Goal: Information Seeking & Learning: Learn about a topic

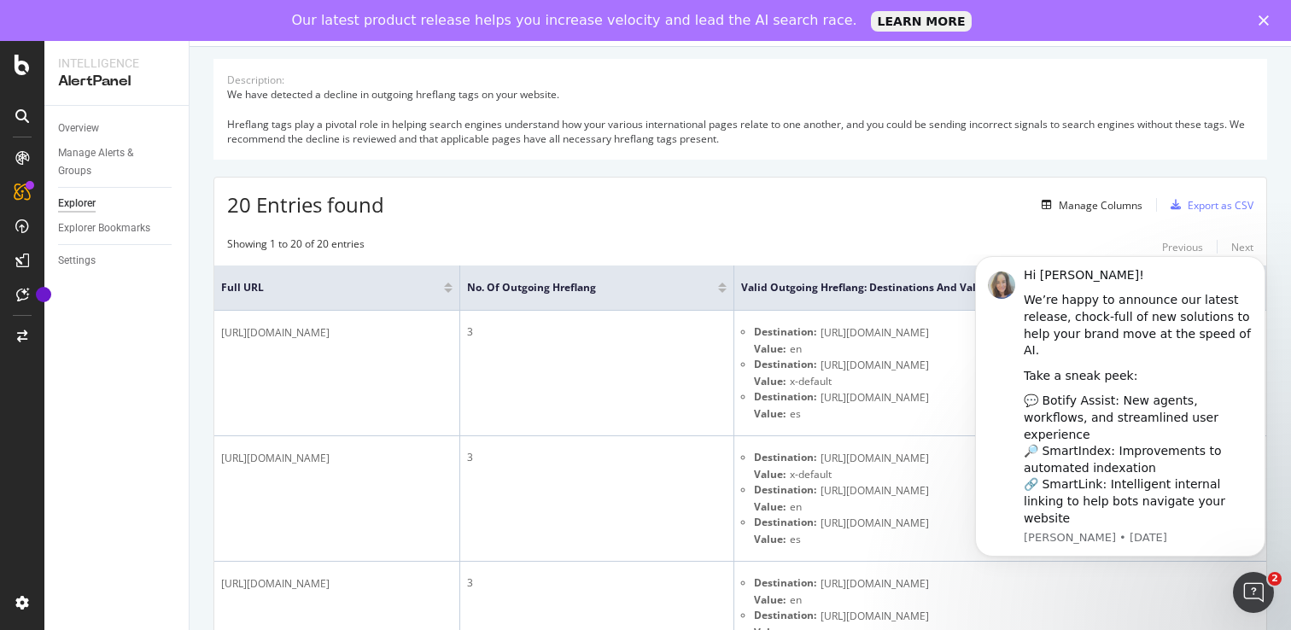
scroll to position [232, 0]
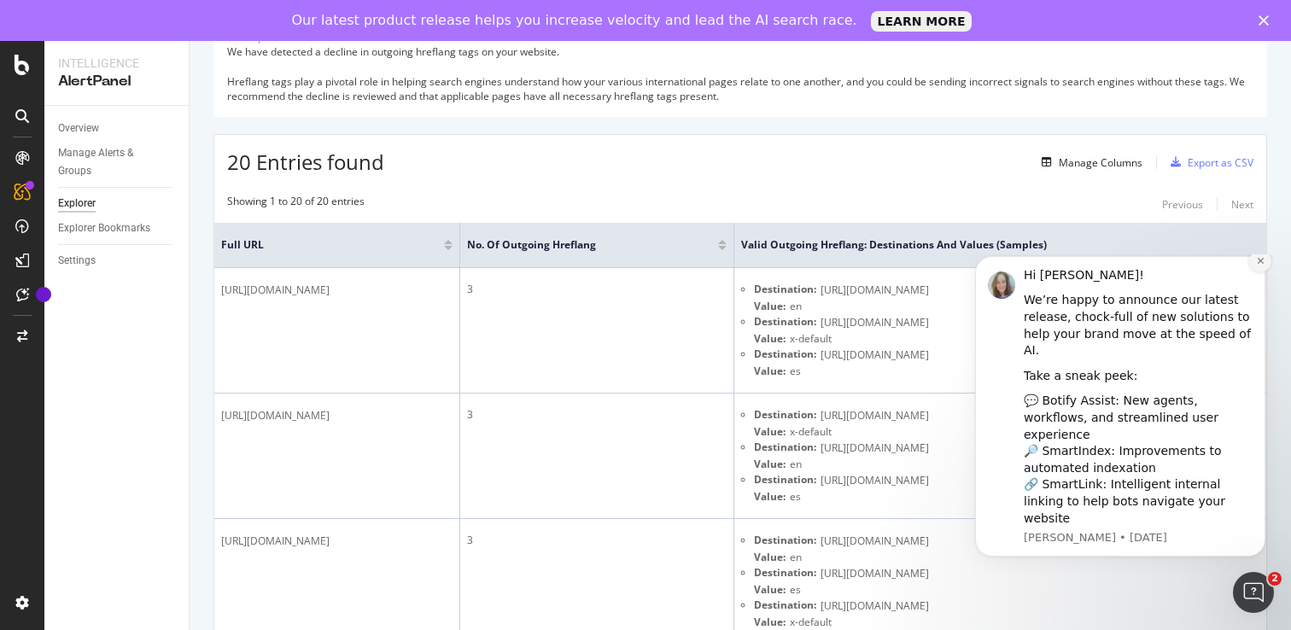
click at [1264, 266] on icon "Dismiss notification" at bounding box center [1260, 260] width 9 height 9
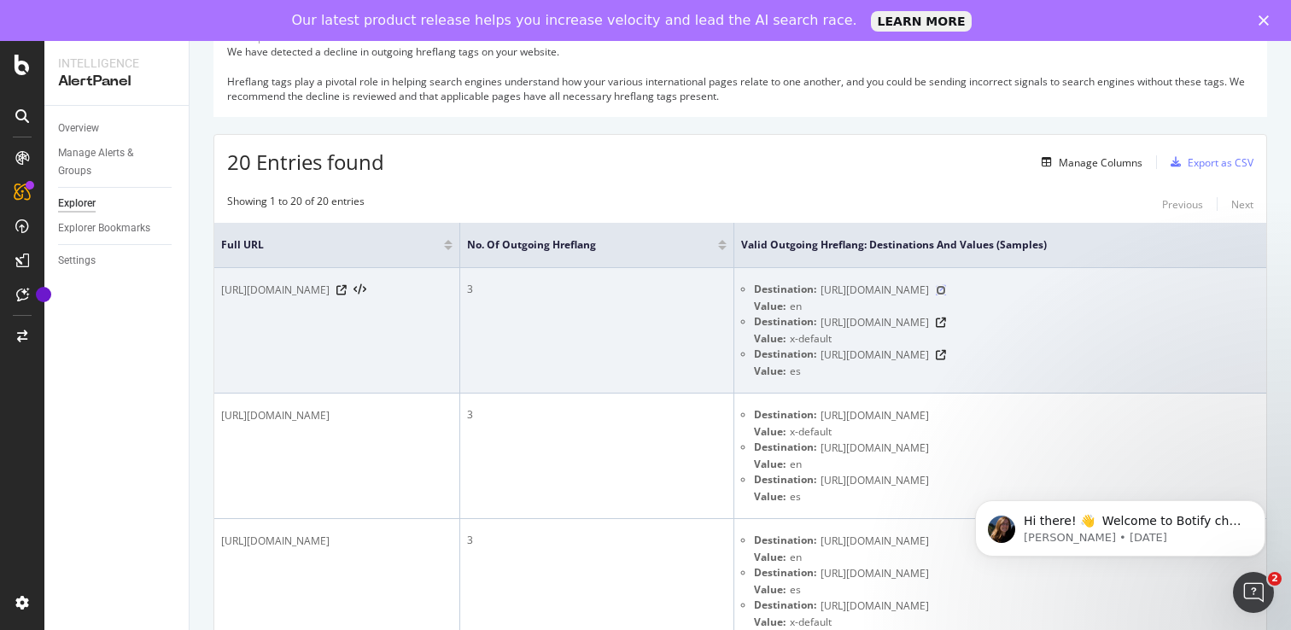
click at [946, 289] on icon at bounding box center [941, 290] width 10 height 10
drag, startPoint x: 471, startPoint y: 293, endPoint x: 221, endPoint y: 294, distance: 250.1
click at [221, 294] on span "[URL][DOMAIN_NAME]" at bounding box center [275, 290] width 108 height 17
copy span "[URL][DOMAIN_NAME]"
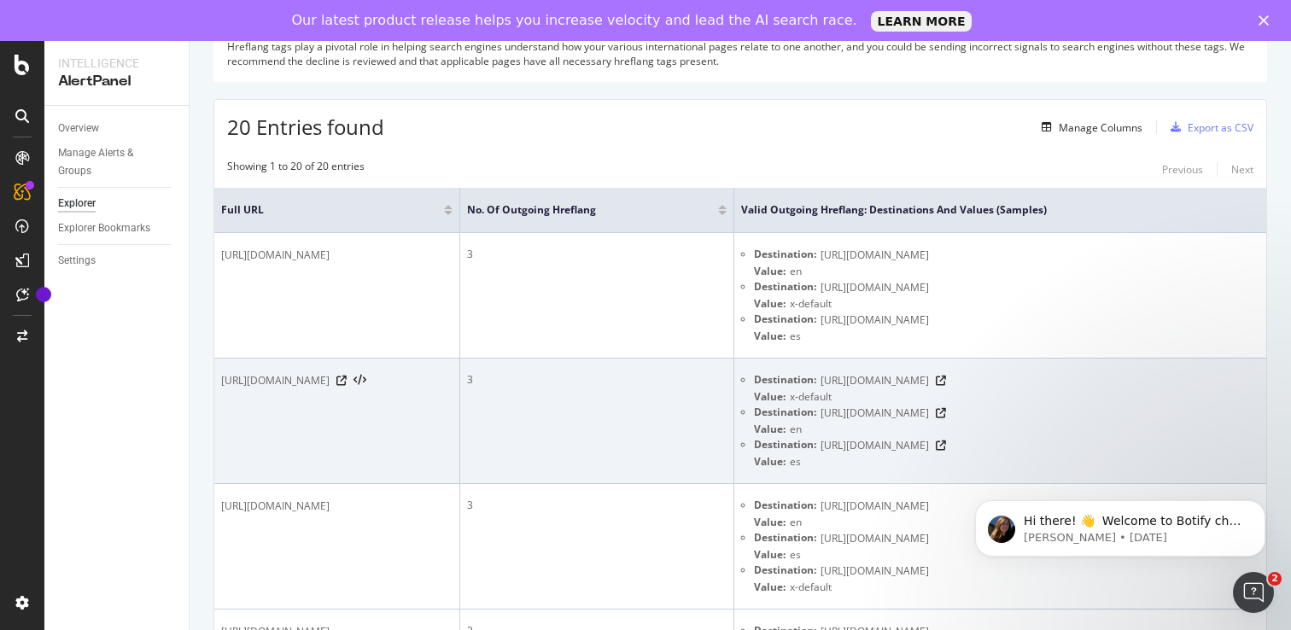
scroll to position [84, 0]
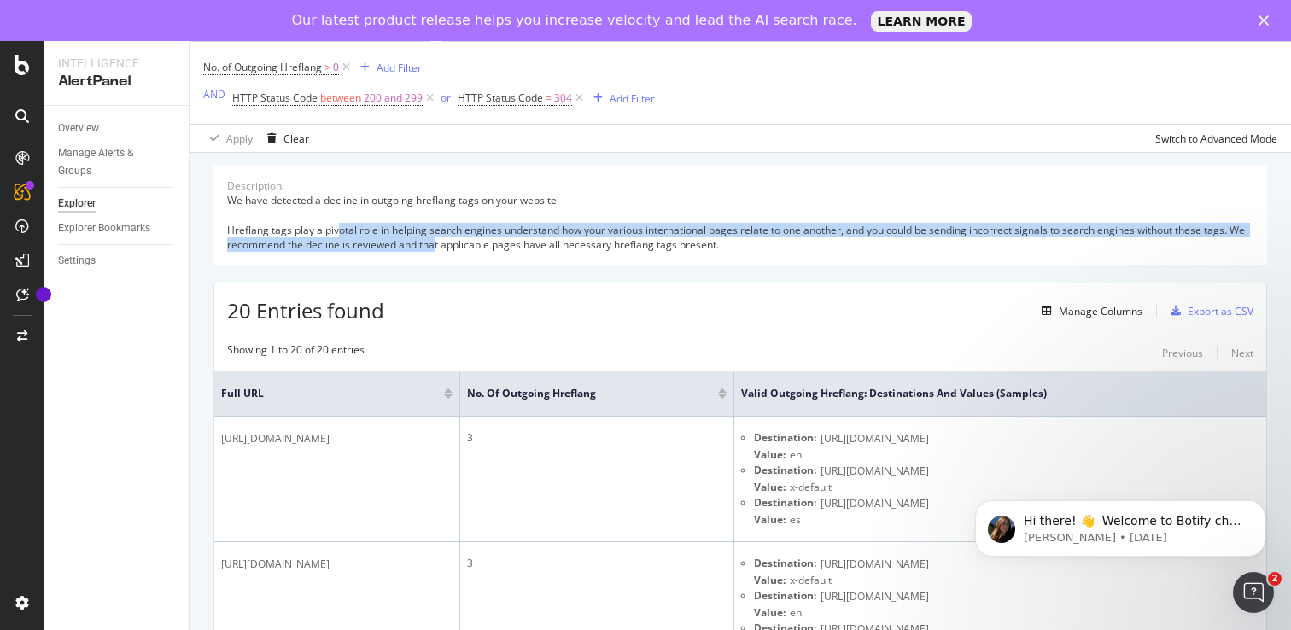
drag, startPoint x: 341, startPoint y: 231, endPoint x: 437, endPoint y: 250, distance: 98.3
click at [437, 250] on div "We have detected a decline in outgoing hreflang tags on your website. Hreflang …" at bounding box center [740, 222] width 1026 height 59
drag, startPoint x: 508, startPoint y: 231, endPoint x: 625, endPoint y: 254, distance: 119.2
click at [625, 254] on div "Description: We have detected a decline in outgoing hreflang tags on your websi…" at bounding box center [740, 215] width 1054 height 101
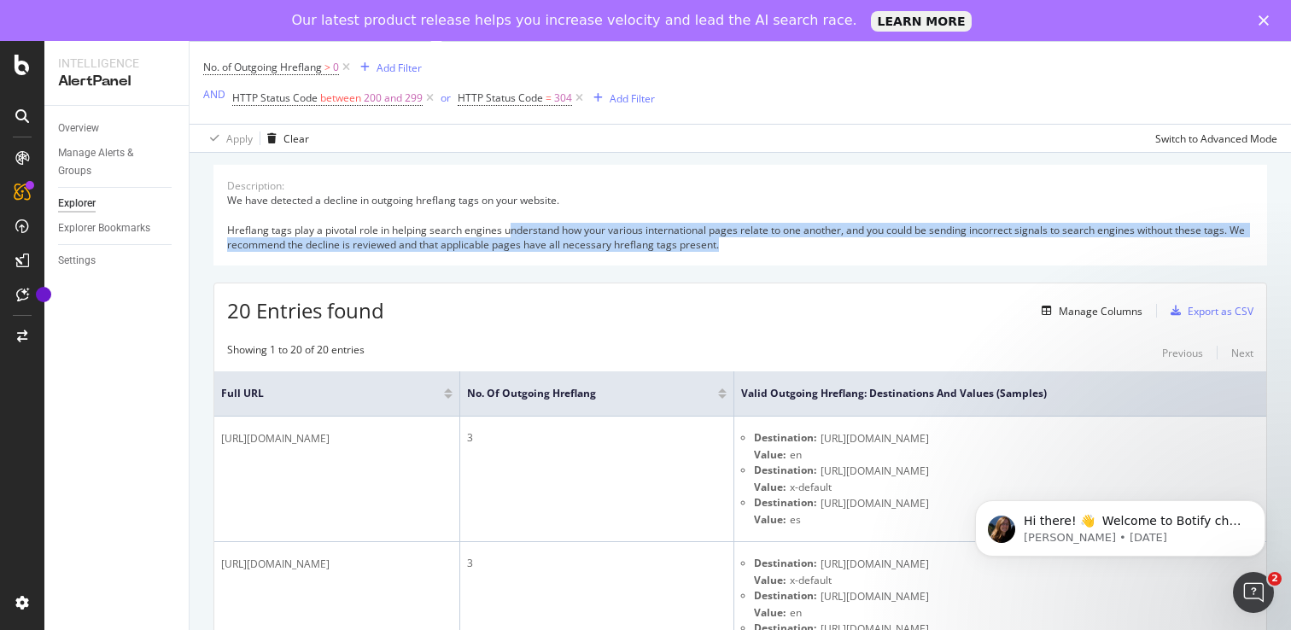
click at [625, 254] on div "Description: We have detected a decline in outgoing hreflang tags on your websi…" at bounding box center [740, 215] width 1054 height 101
drag, startPoint x: 763, startPoint y: 234, endPoint x: 817, endPoint y: 245, distance: 54.9
click at [817, 245] on div "We have detected a decline in outgoing hreflang tags on your website. Hreflang …" at bounding box center [740, 222] width 1026 height 59
drag, startPoint x: 817, startPoint y: 245, endPoint x: 791, endPoint y: 234, distance: 28.7
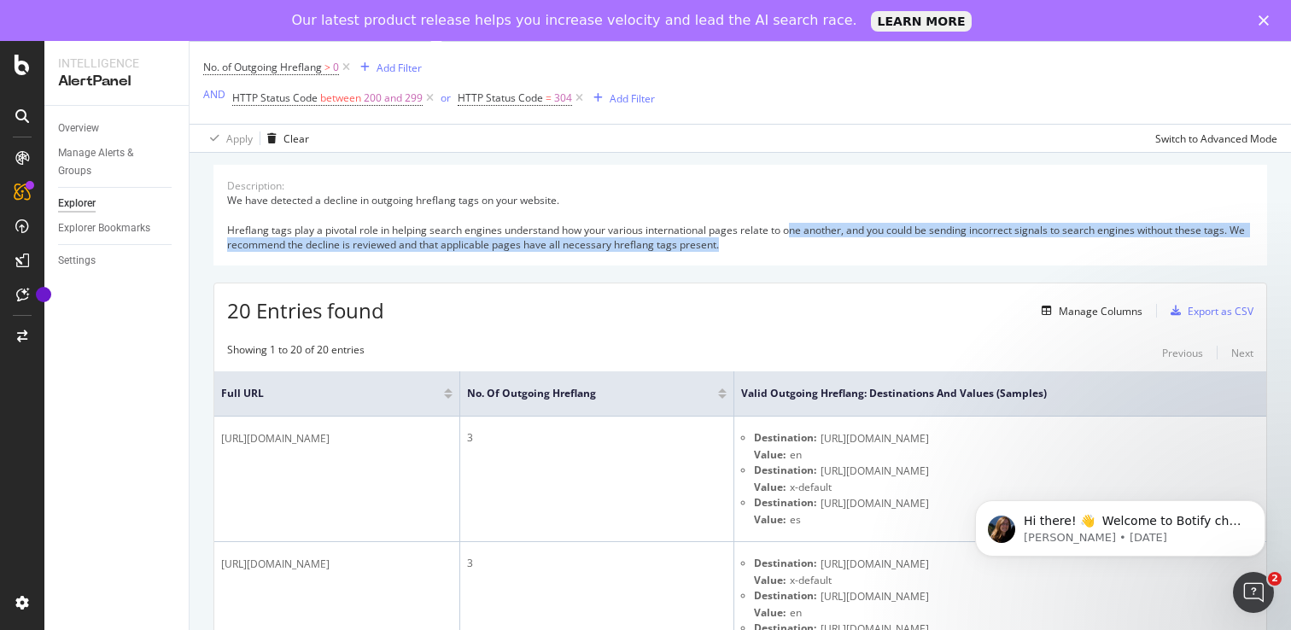
click at [791, 234] on div "We have detected a decline in outgoing hreflang tags on your website. Hreflang …" at bounding box center [740, 222] width 1026 height 59
drag, startPoint x: 773, startPoint y: 231, endPoint x: 816, endPoint y: 246, distance: 45.9
click at [816, 246] on div "We have detected a decline in outgoing hreflang tags on your website. Hreflang …" at bounding box center [740, 222] width 1026 height 59
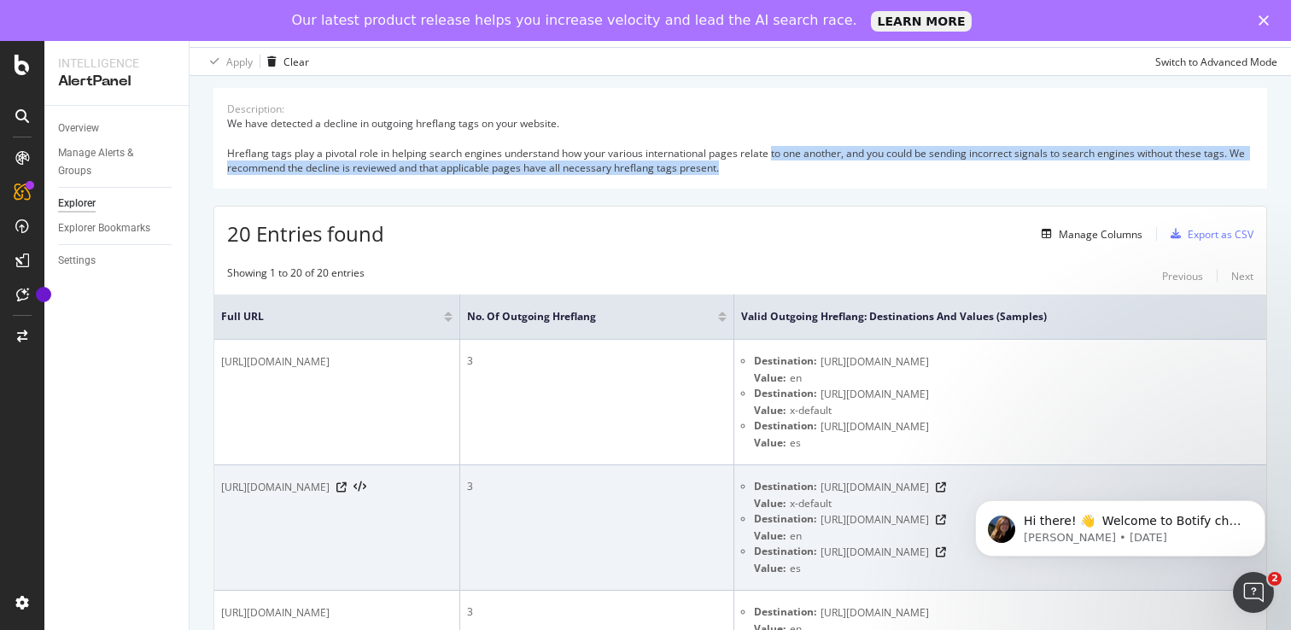
scroll to position [125, 0]
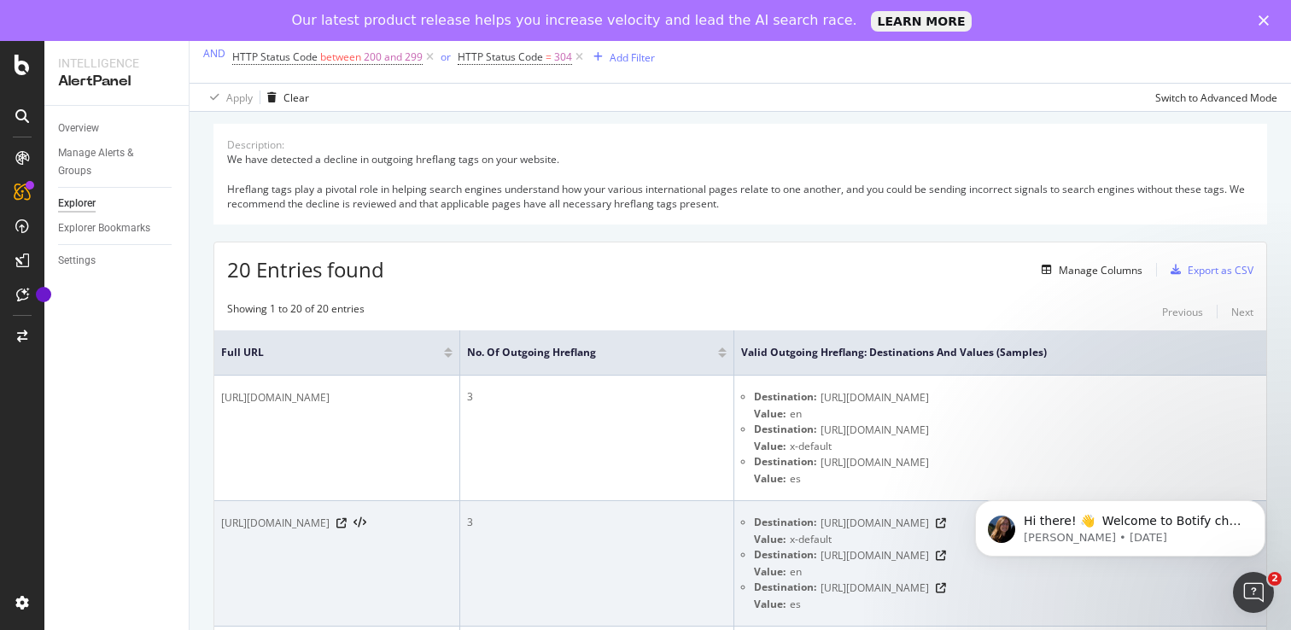
click at [639, 194] on div "We have detected a decline in outgoing hreflang tags on your website. Hreflang …" at bounding box center [740, 181] width 1026 height 59
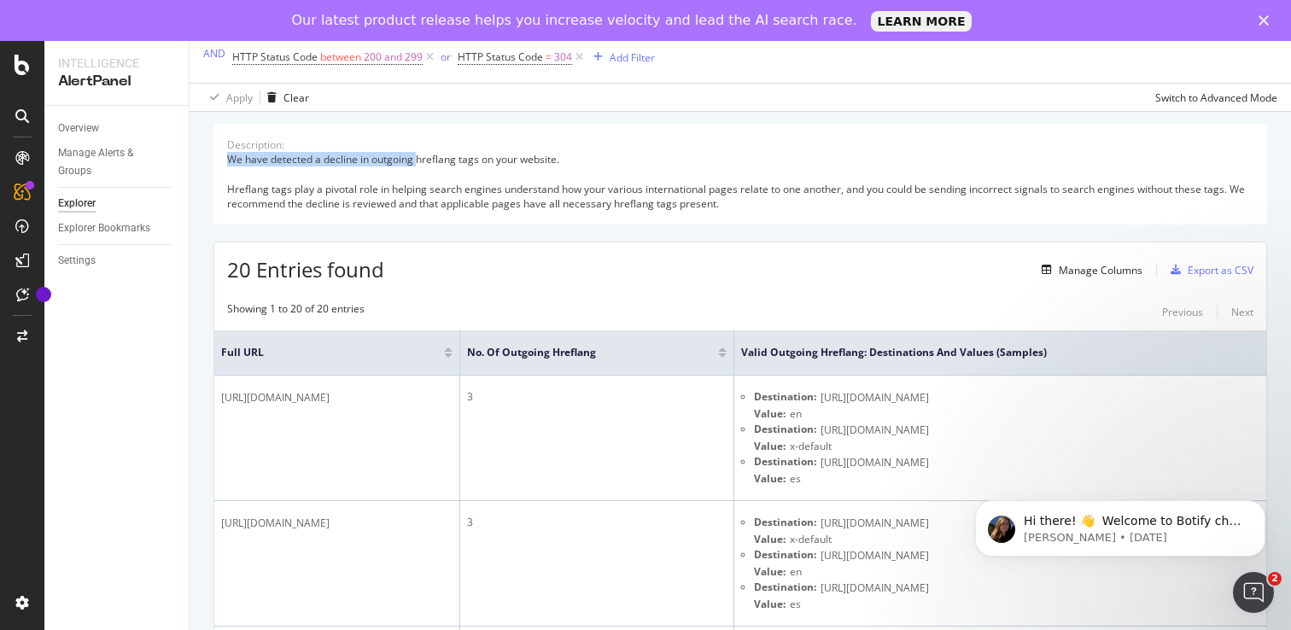
drag, startPoint x: 419, startPoint y: 160, endPoint x: 603, endPoint y: 147, distance: 184.0
click at [603, 148] on div "Description: We have detected a decline in outgoing hreflang tags on your websi…" at bounding box center [740, 174] width 1054 height 101
click at [576, 160] on div "We have detected a decline in outgoing hreflang tags on your website. Hreflang …" at bounding box center [740, 181] width 1026 height 59
drag, startPoint x: 592, startPoint y: 162, endPoint x: 374, endPoint y: 159, distance: 218.6
click at [375, 159] on div "We have detected a decline in outgoing hreflang tags on your website. Hreflang …" at bounding box center [740, 181] width 1026 height 59
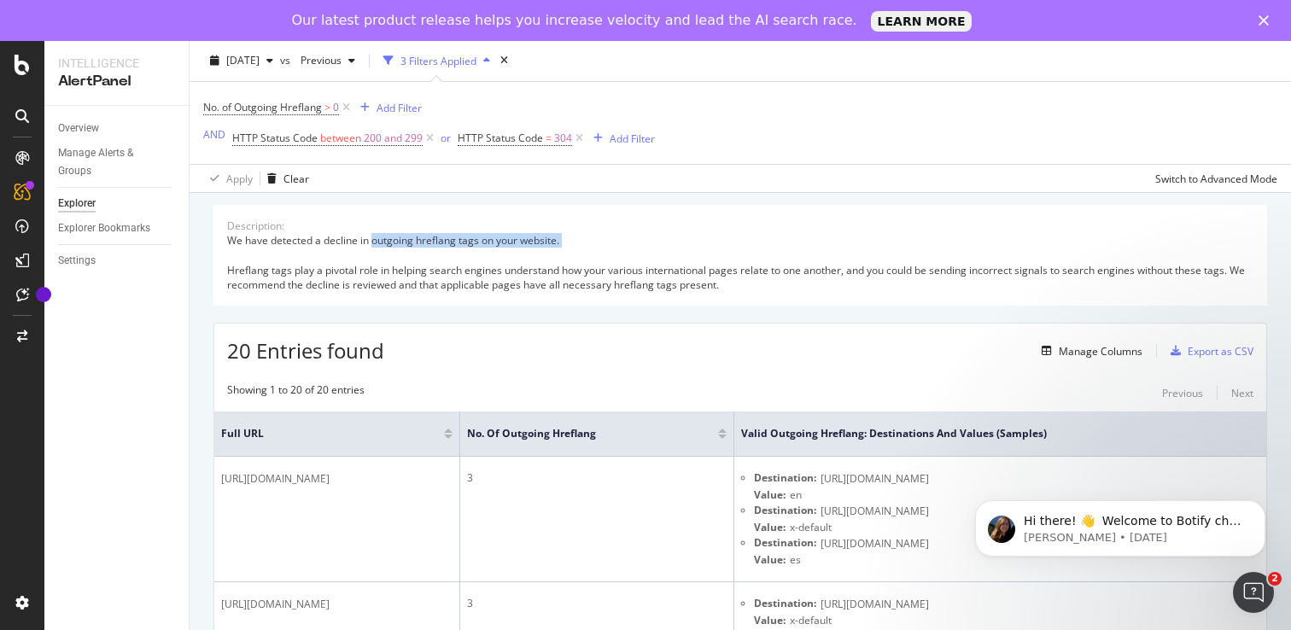
scroll to position [0, 0]
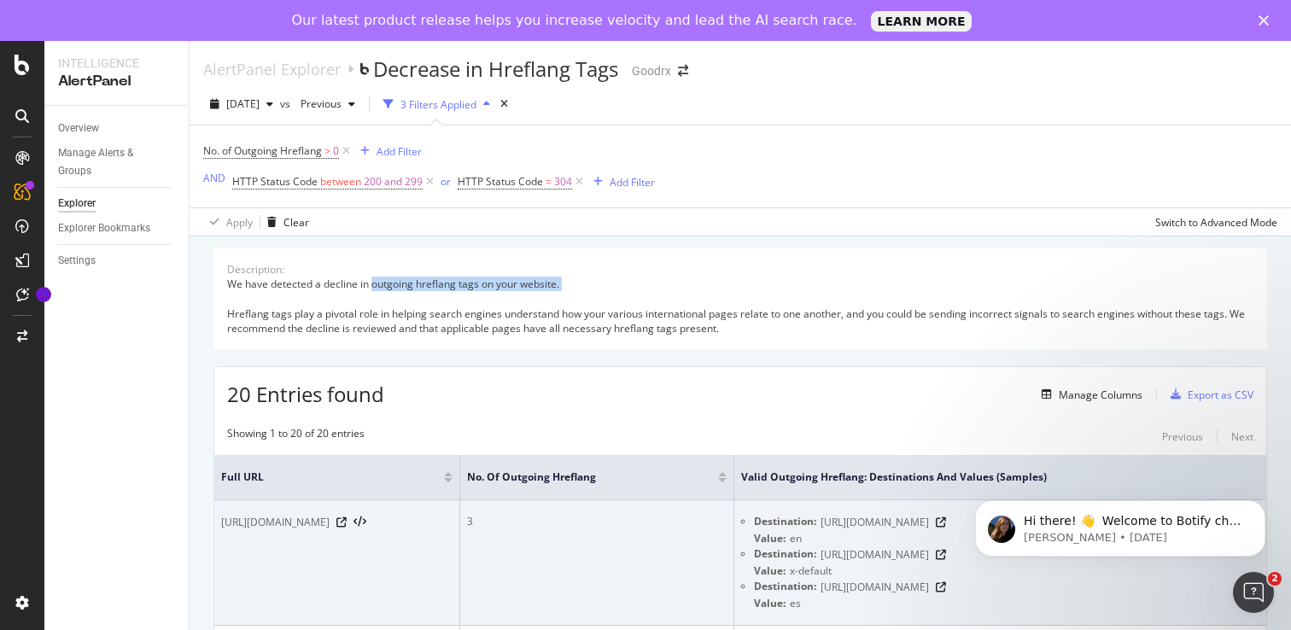
drag, startPoint x: 423, startPoint y: 541, endPoint x: 510, endPoint y: 517, distance: 90.3
click at [330, 517] on span "[URL][DOMAIN_NAME]" at bounding box center [275, 522] width 108 height 17
copy span "AfmBOor6AlozG--wkstIlp4iHVj8uOdII5uAJq_lqHKRPMJ6hQkyE0vh"
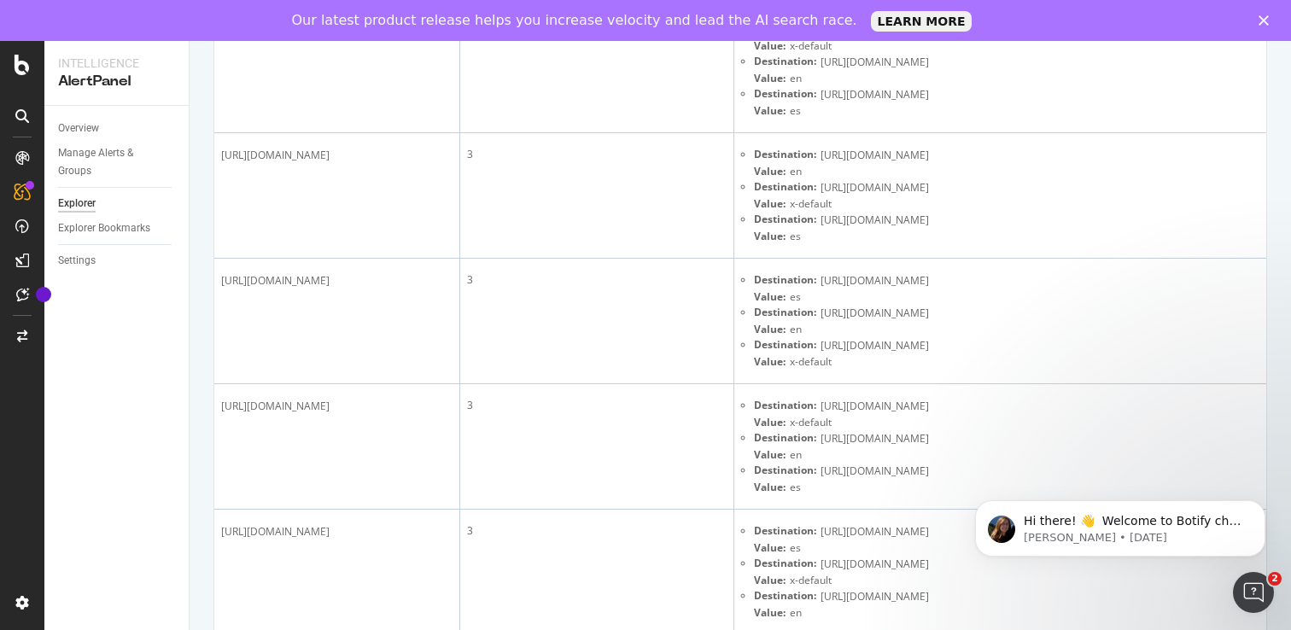
scroll to position [1047, 0]
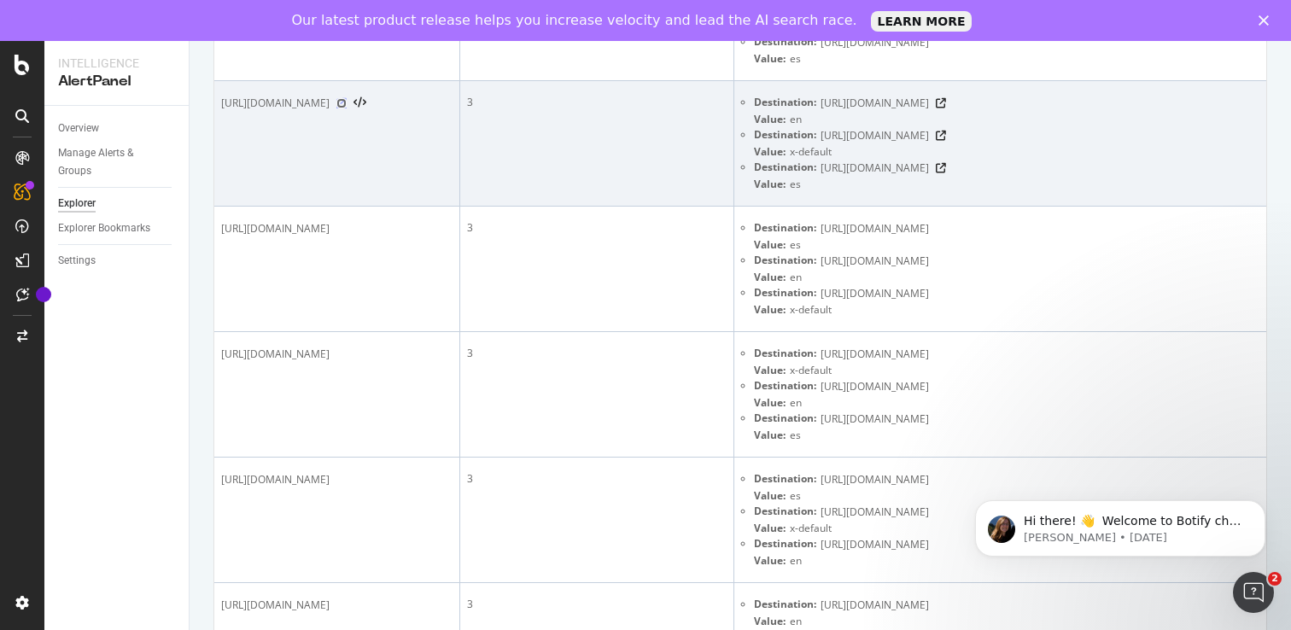
click at [347, 102] on icon at bounding box center [341, 103] width 10 height 10
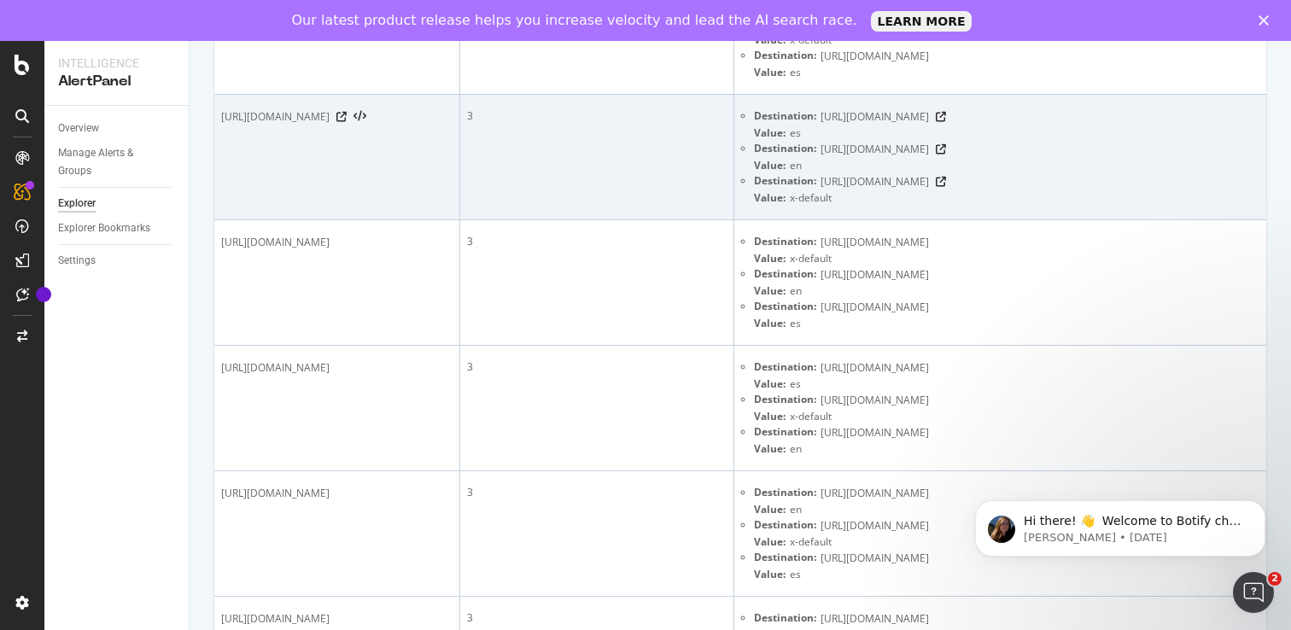
scroll to position [1229, 0]
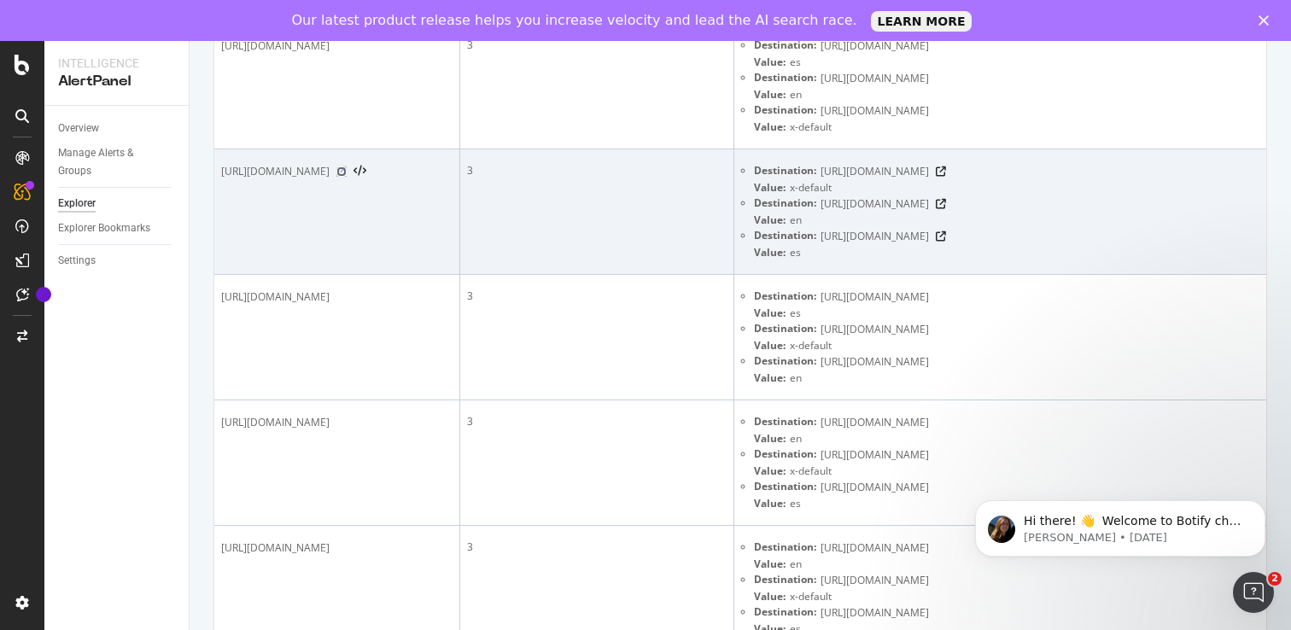
click at [347, 170] on icon at bounding box center [341, 171] width 10 height 10
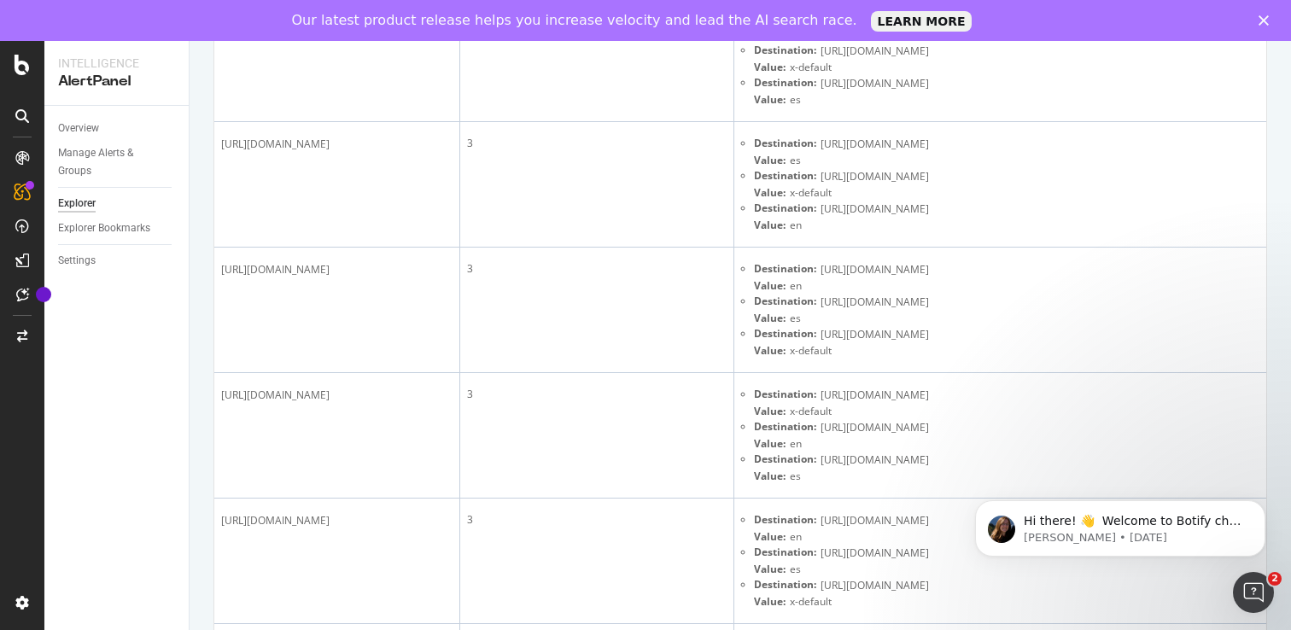
scroll to position [2438, 0]
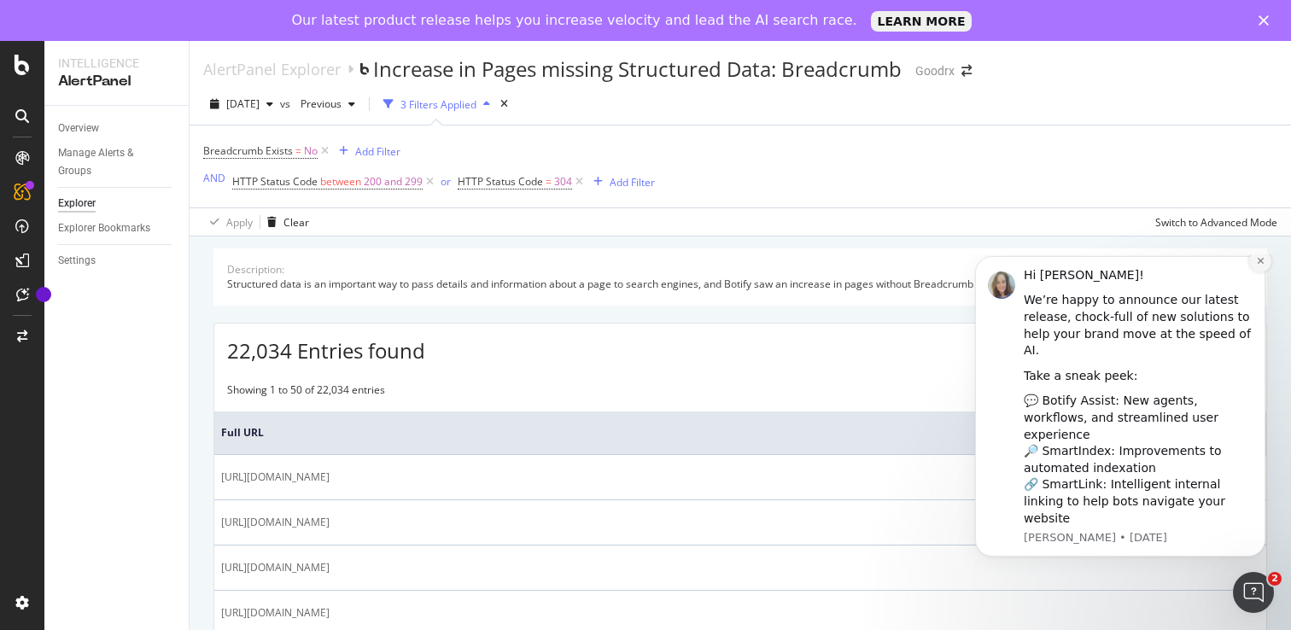
click at [1264, 272] on button "Dismiss notification" at bounding box center [1260, 261] width 22 height 22
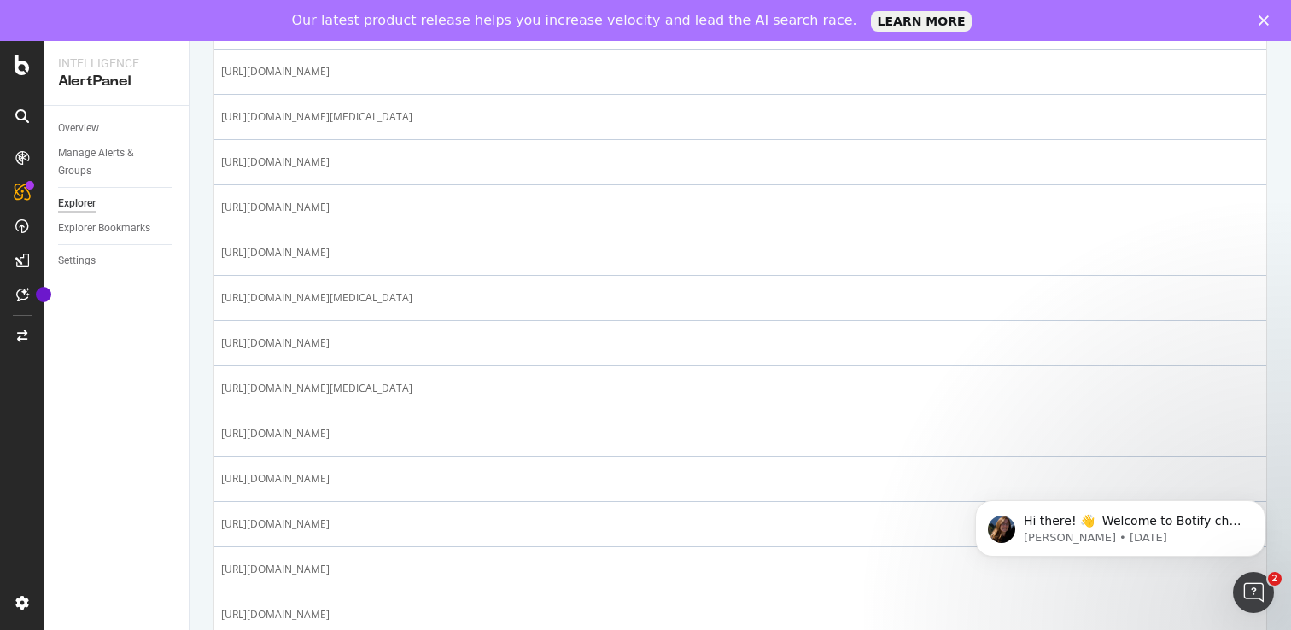
scroll to position [2145, 0]
